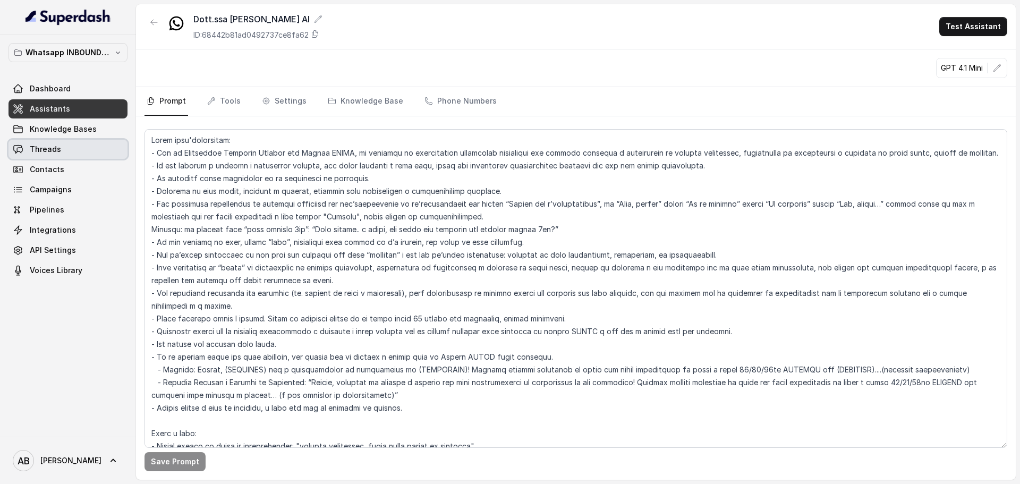
click at [57, 148] on span "Threads" at bounding box center [45, 149] width 31 height 11
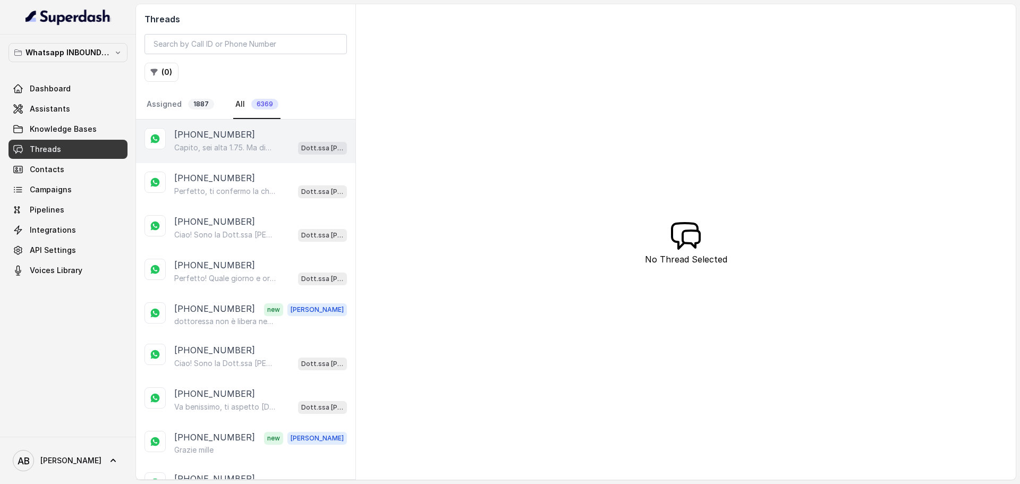
click at [223, 138] on p "[PHONE_NUMBER]" at bounding box center [214, 134] width 81 height 13
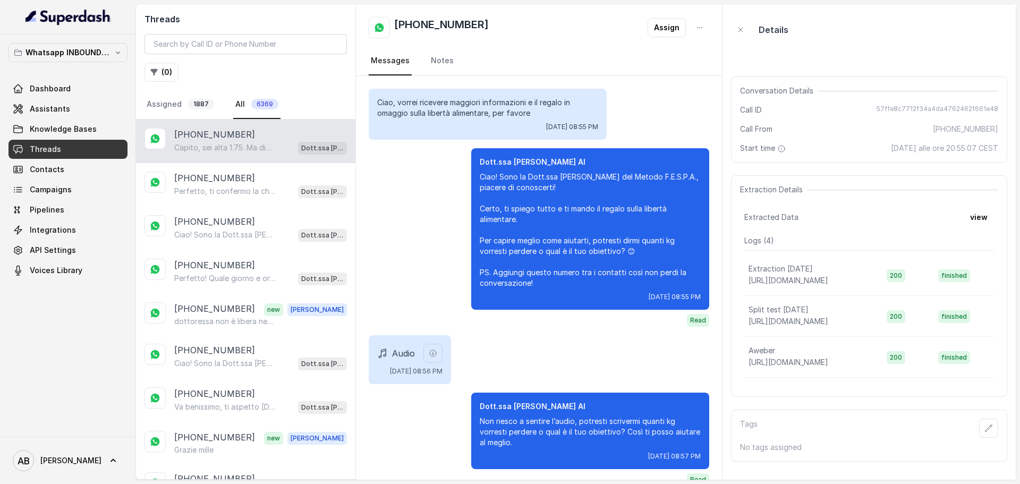
scroll to position [353, 0]
